Goal: Complete application form: Complete application form

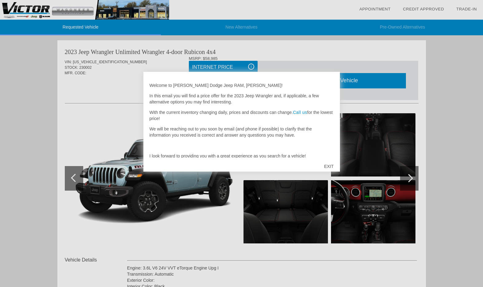
click at [335, 166] on div "EXIT" at bounding box center [329, 166] width 22 height 18
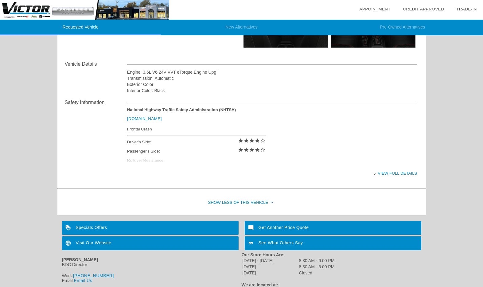
scroll to position [220, 0]
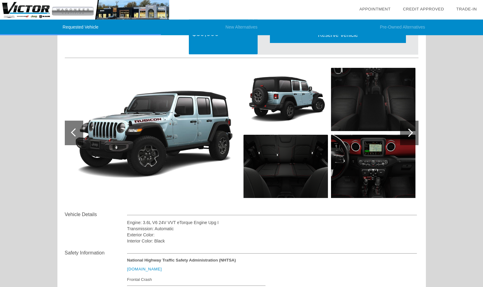
click at [406, 138] on div at bounding box center [409, 133] width 18 height 25
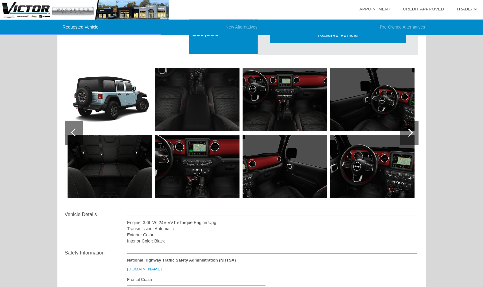
click at [414, 129] on div at bounding box center [409, 133] width 18 height 25
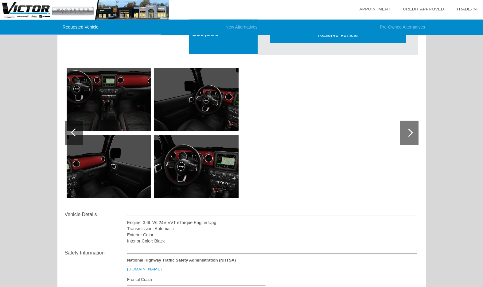
click at [410, 130] on div at bounding box center [409, 133] width 8 height 8
click at [410, 133] on div at bounding box center [409, 133] width 8 height 8
click at [412, 131] on div at bounding box center [409, 133] width 18 height 25
click at [69, 133] on div at bounding box center [74, 133] width 18 height 25
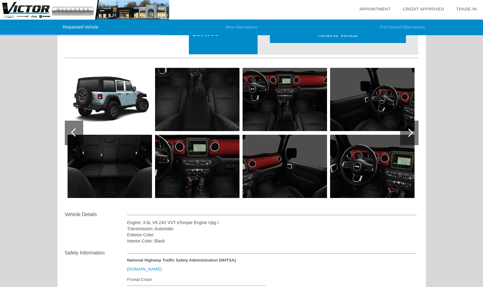
click at [70, 129] on div at bounding box center [74, 133] width 18 height 25
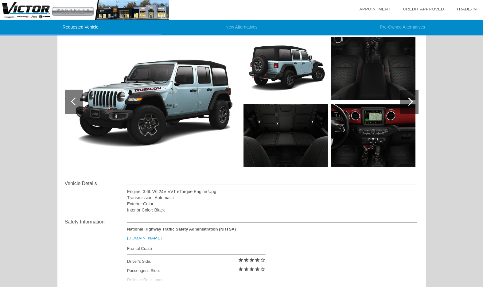
scroll to position [76, 0]
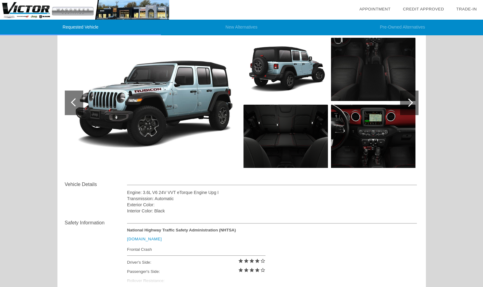
click at [65, 102] on div at bounding box center [74, 103] width 18 height 25
click at [69, 106] on div at bounding box center [74, 103] width 18 height 25
click at [66, 105] on div at bounding box center [74, 103] width 18 height 25
click at [70, 108] on div at bounding box center [74, 103] width 18 height 25
click at [69, 107] on div at bounding box center [74, 103] width 18 height 25
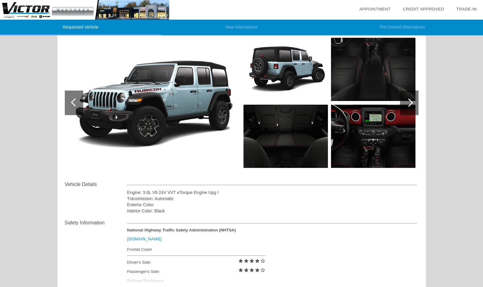
click at [412, 113] on div at bounding box center [409, 103] width 18 height 25
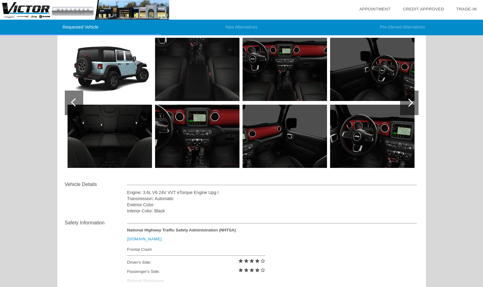
click at [412, 109] on div at bounding box center [409, 103] width 18 height 25
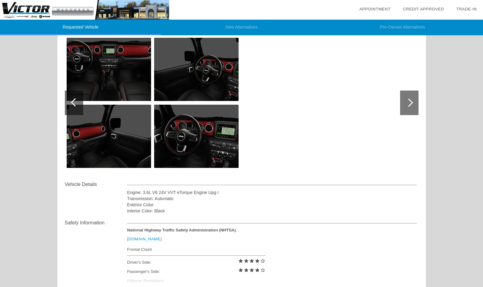
click at [416, 107] on div at bounding box center [409, 103] width 18 height 25
click at [414, 108] on div at bounding box center [409, 103] width 18 height 25
click at [415, 108] on div at bounding box center [409, 103] width 18 height 25
click at [419, 103] on div at bounding box center [409, 103] width 18 height 25
click at [415, 106] on div at bounding box center [409, 103] width 18 height 25
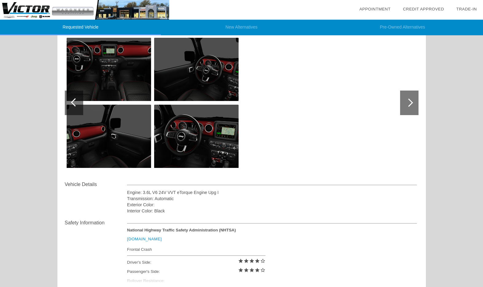
click at [66, 111] on div at bounding box center [74, 103] width 18 height 25
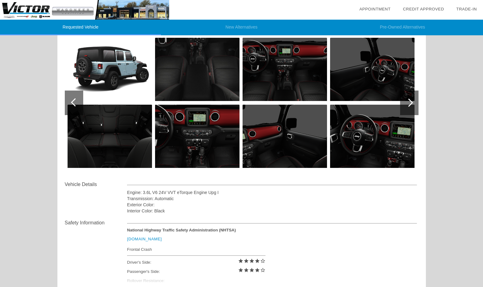
click at [71, 112] on div at bounding box center [74, 103] width 18 height 25
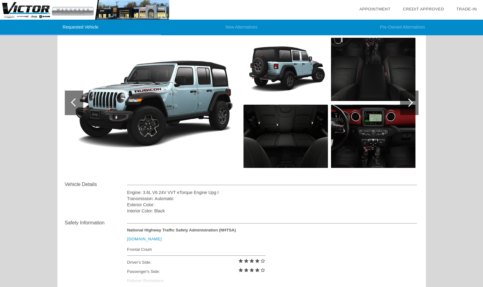
click at [68, 110] on div at bounding box center [74, 103] width 18 height 25
click at [70, 111] on div at bounding box center [74, 103] width 18 height 25
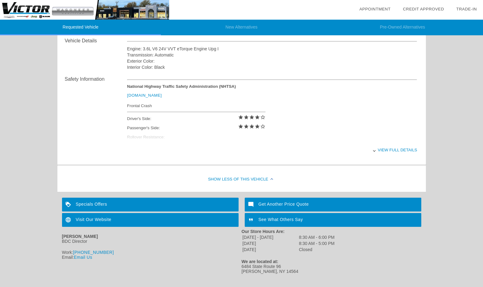
scroll to position [220, 0]
